Goal: Task Accomplishment & Management: Use online tool/utility

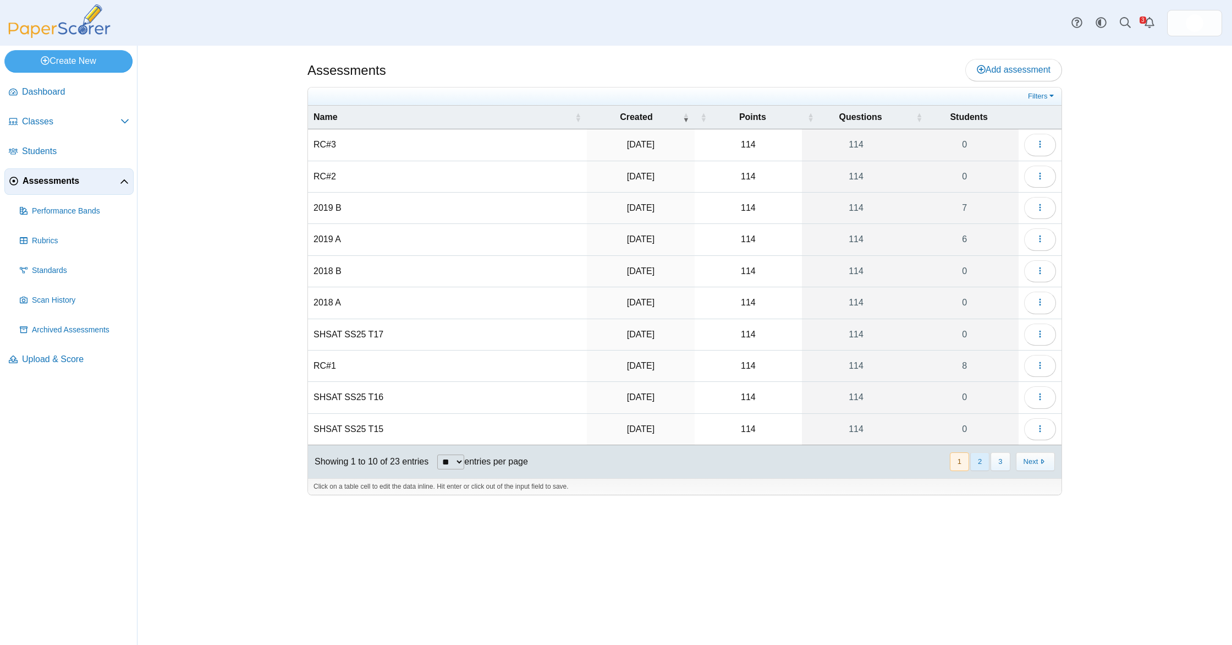
click at [982, 462] on button "2" at bounding box center [979, 461] width 19 height 18
click at [1044, 151] on button "button" at bounding box center [1040, 145] width 32 height 22
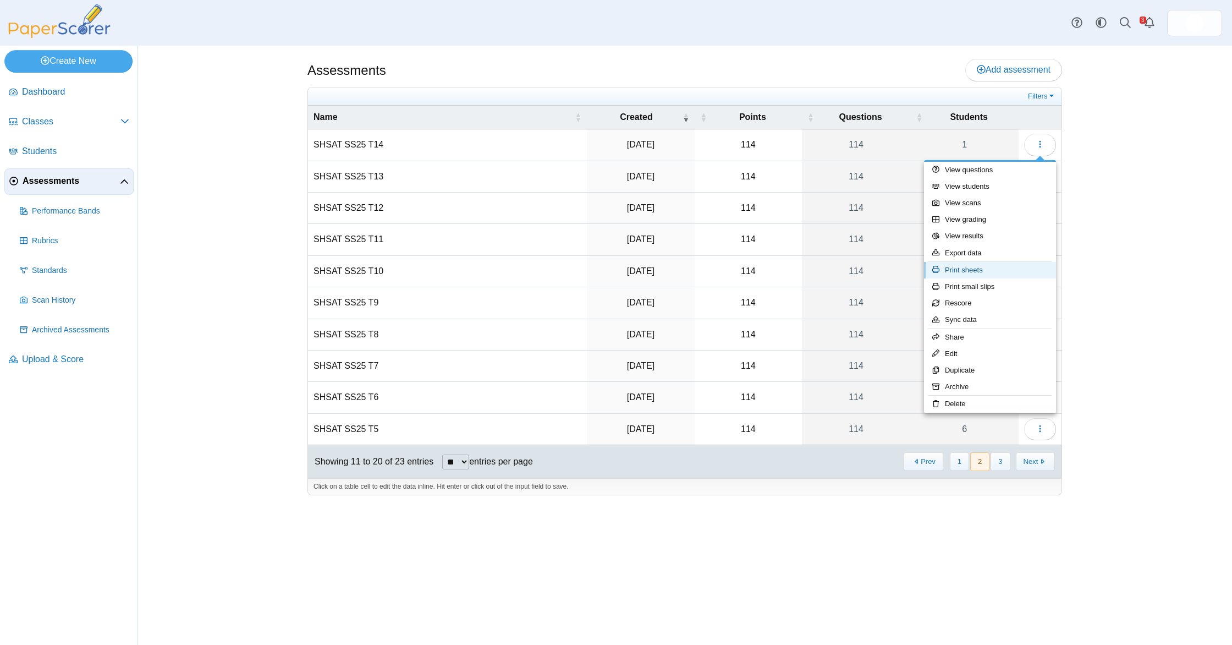
click at [998, 268] on link "Print sheets" at bounding box center [990, 270] width 132 height 17
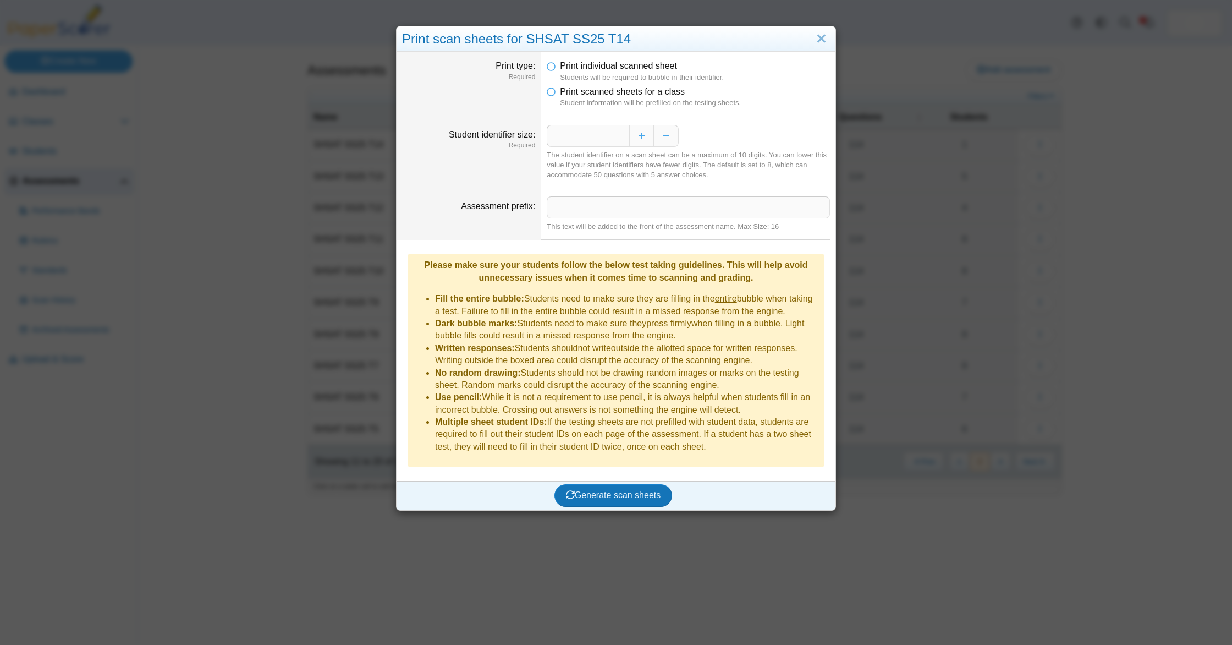
click at [558, 91] on li "Print scanned sheets for a class Student information will be prefilled on the t…" at bounding box center [688, 97] width 283 height 23
click at [560, 96] on span "Print scanned sheets for a class" at bounding box center [622, 91] width 125 height 9
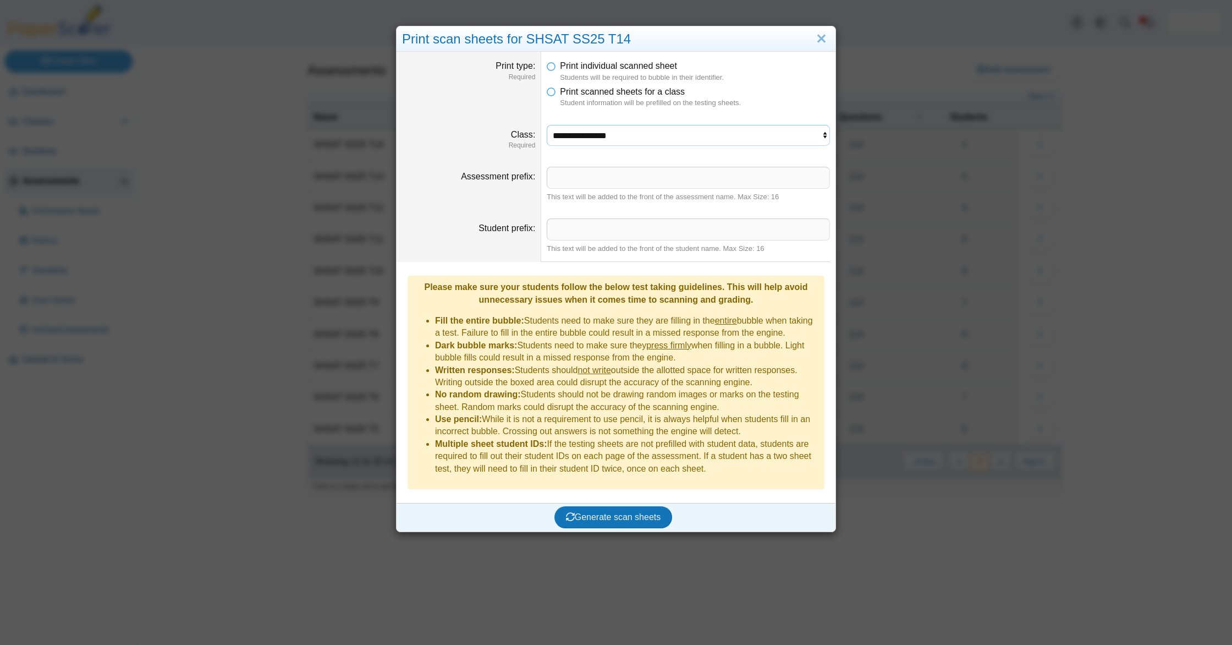
click at [594, 139] on select "**********" at bounding box center [688, 135] width 283 height 21
select select "**********"
click at [547, 125] on select "**********" at bounding box center [688, 135] width 283 height 21
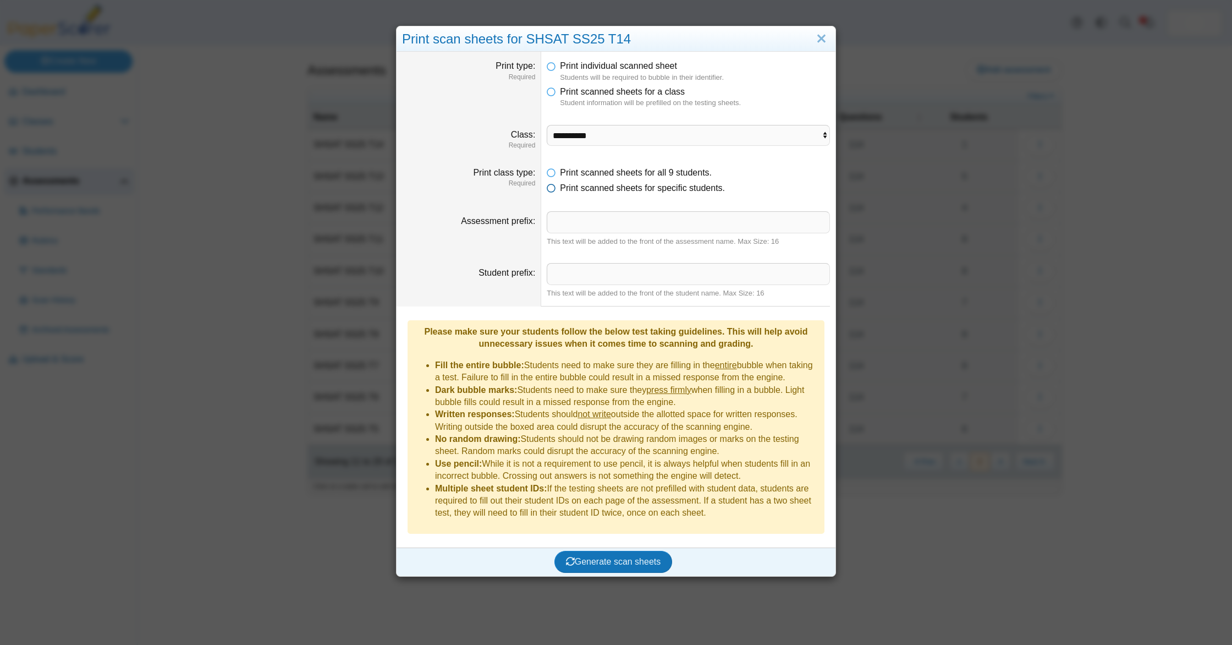
click at [598, 185] on span "Print scanned sheets for specific students." at bounding box center [642, 187] width 165 height 9
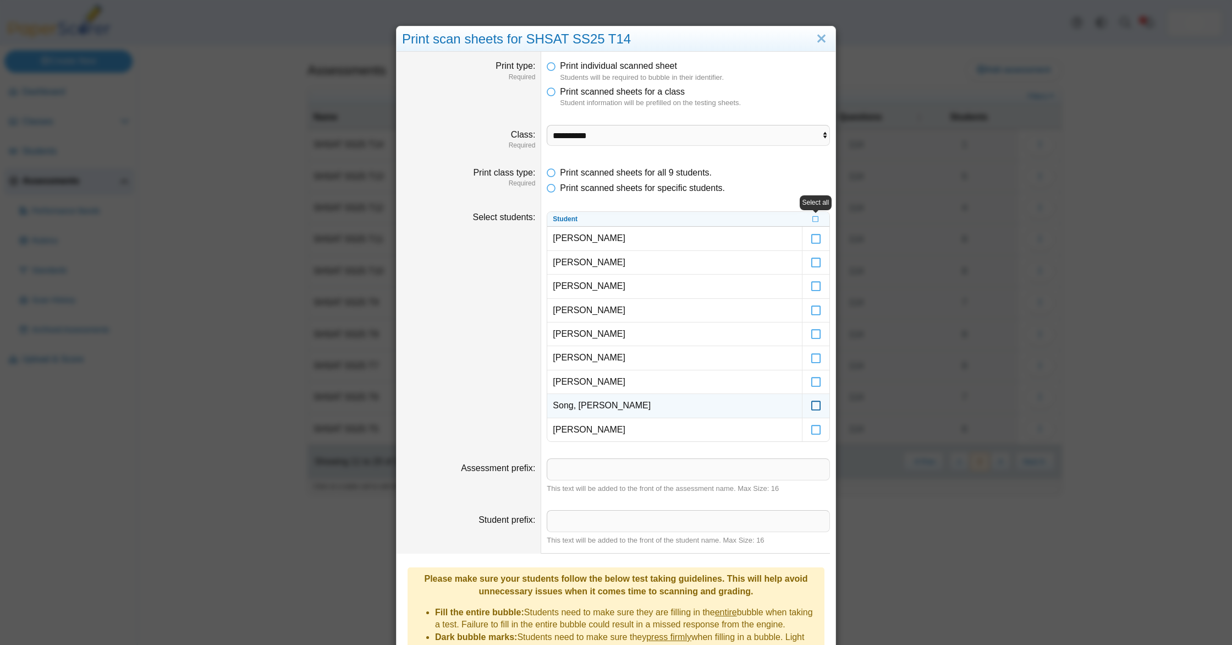
click at [820, 405] on icon at bounding box center [816, 401] width 11 height 10
click at [816, 375] on div "Enable / disable '[PERSON_NAME]'" at bounding box center [826, 382] width 111 height 15
click at [818, 356] on icon at bounding box center [816, 353] width 11 height 10
click at [816, 377] on icon at bounding box center [816, 377] width 11 height 10
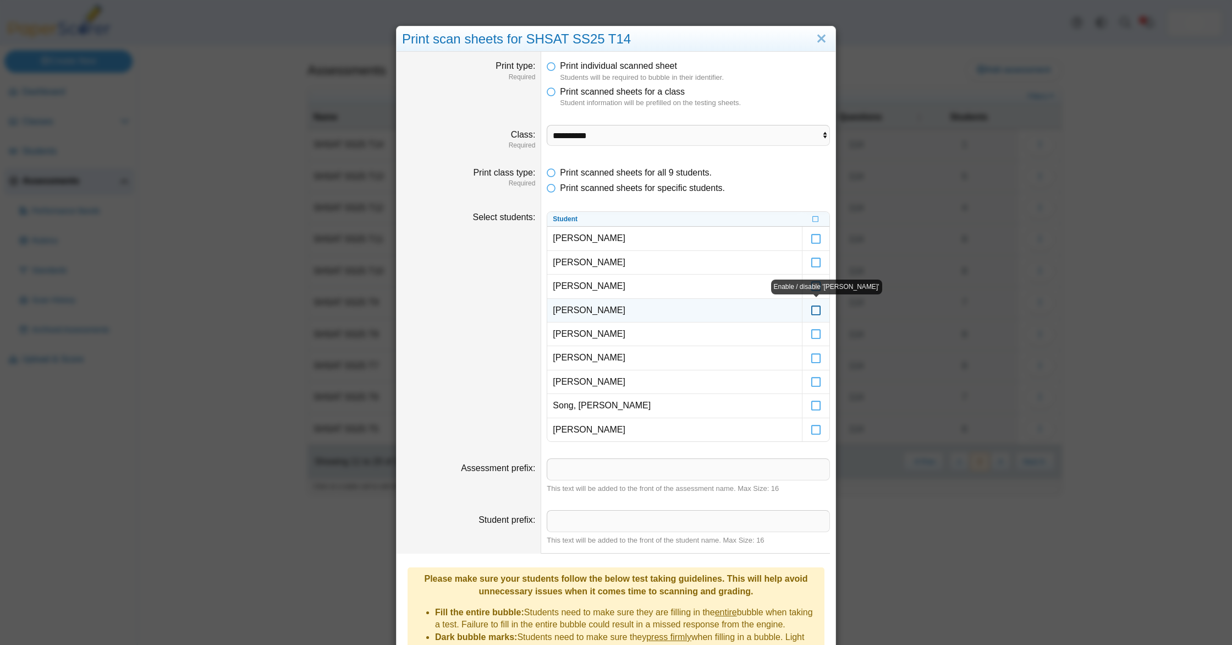
click at [814, 300] on icon at bounding box center [816, 305] width 11 height 10
drag, startPoint x: 815, startPoint y: 264, endPoint x: 813, endPoint y: 249, distance: 14.9
click at [814, 259] on icon at bounding box center [816, 258] width 11 height 10
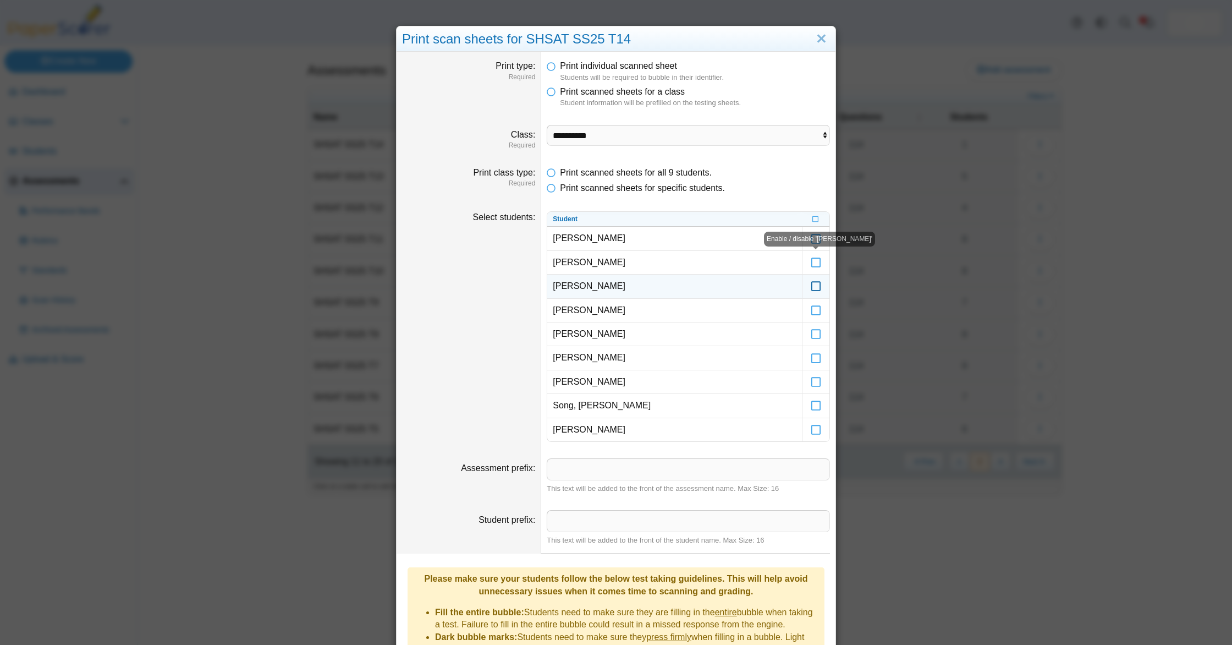
drag, startPoint x: 814, startPoint y: 244, endPoint x: 821, endPoint y: 289, distance: 46.2
click at [814, 244] on div "Enable / disable '[PERSON_NAME]'" at bounding box center [819, 239] width 111 height 15
drag, startPoint x: 818, startPoint y: 288, endPoint x: 814, endPoint y: 316, distance: 27.8
click at [818, 286] on icon at bounding box center [816, 281] width 11 height 10
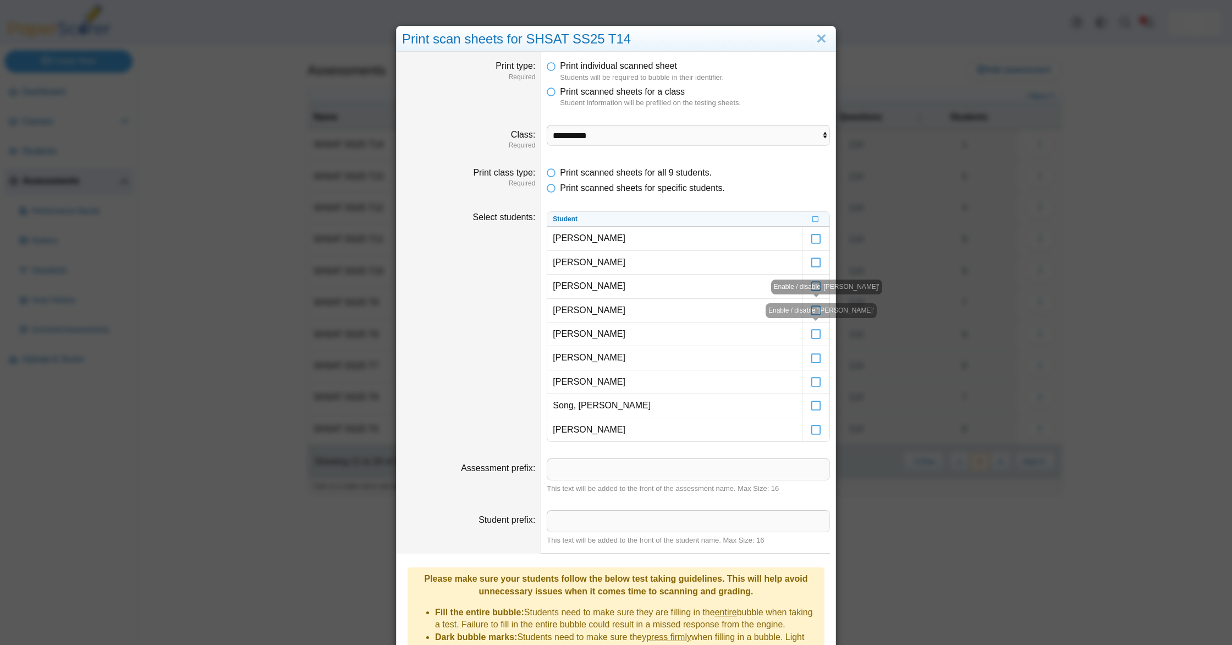
drag, startPoint x: 816, startPoint y: 336, endPoint x: 815, endPoint y: 308, distance: 28.6
click at [815, 334] on icon at bounding box center [816, 329] width 11 height 10
drag, startPoint x: 817, startPoint y: 243, endPoint x: 807, endPoint y: 280, distance: 38.8
click at [817, 238] on icon at bounding box center [816, 233] width 11 height 10
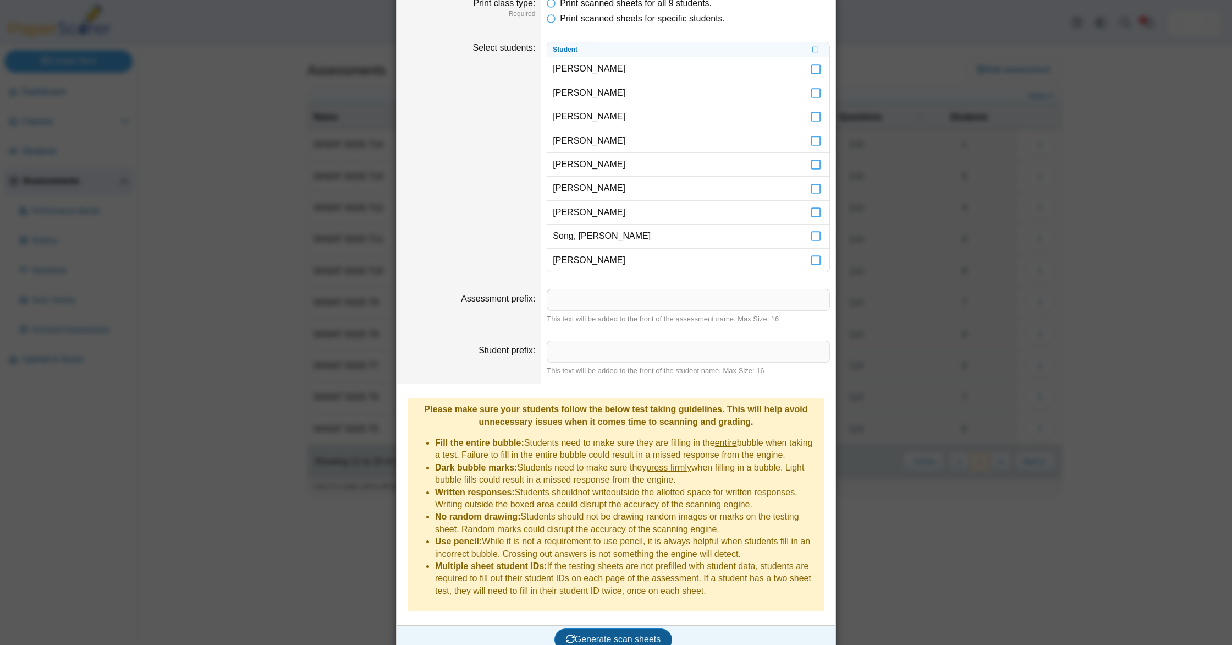
click at [626, 634] on span "Generate scan sheets" at bounding box center [613, 638] width 95 height 9
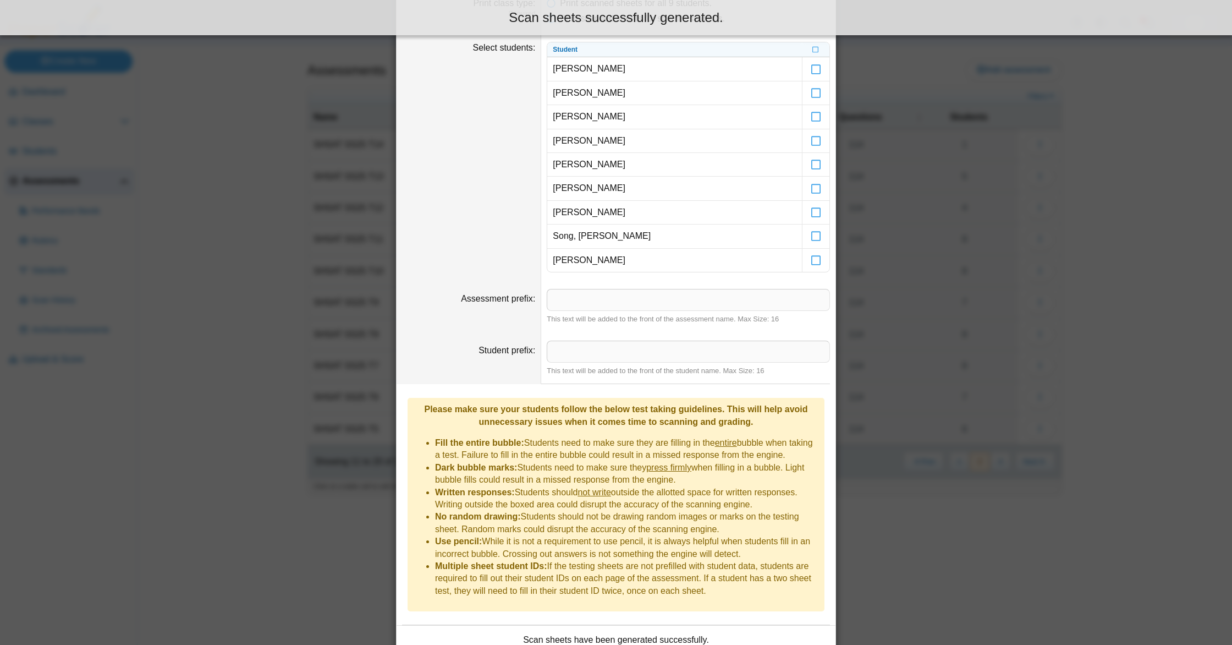
scroll to position [258, 0]
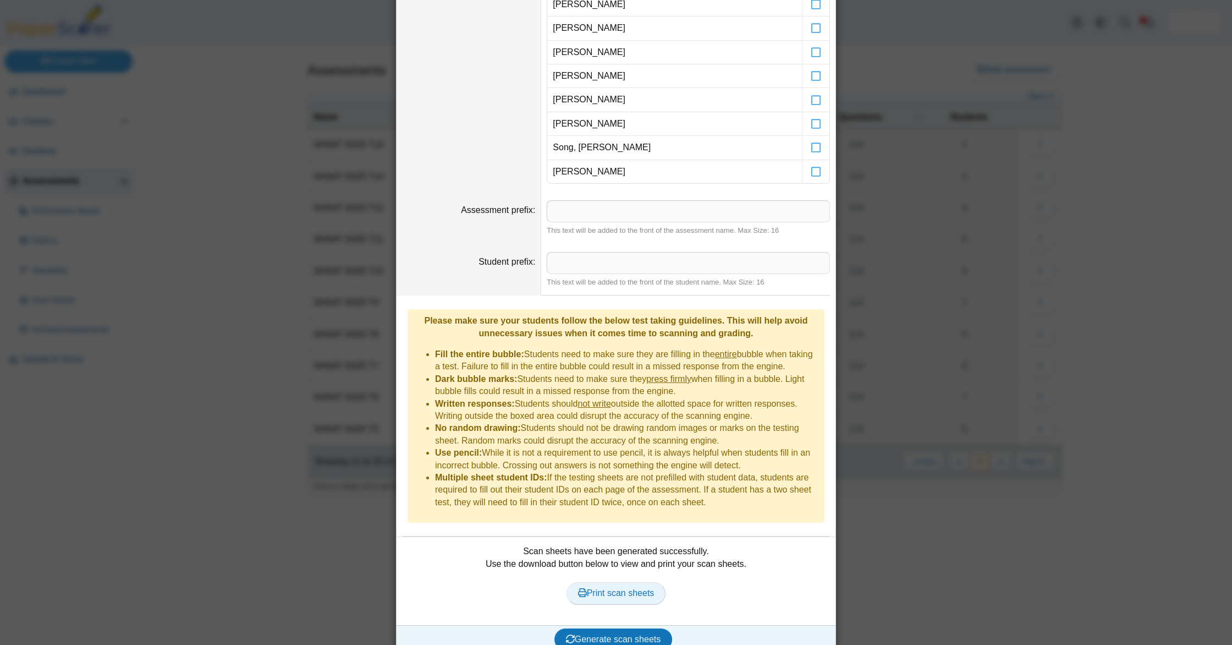
click at [623, 588] on span "Print scan sheets" at bounding box center [616, 592] width 76 height 9
